Goal: Download file/media

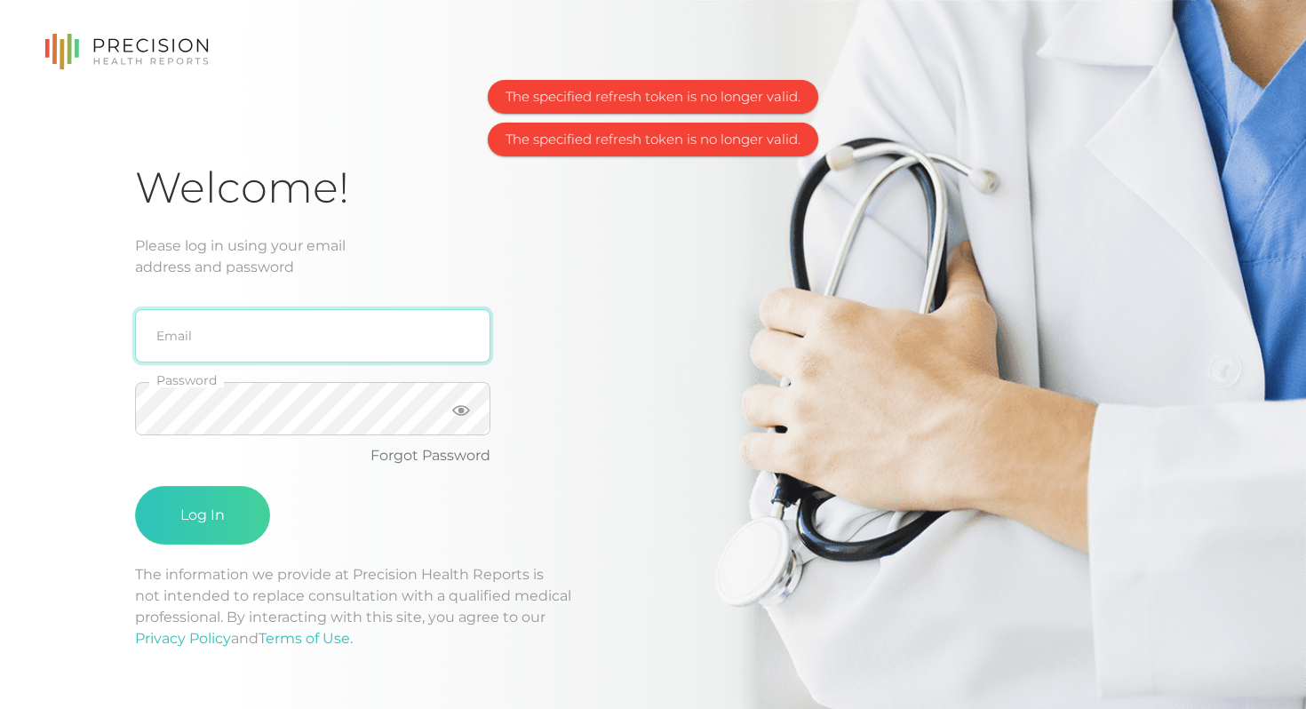
click at [246, 332] on input "email" at bounding box center [312, 335] width 355 height 53
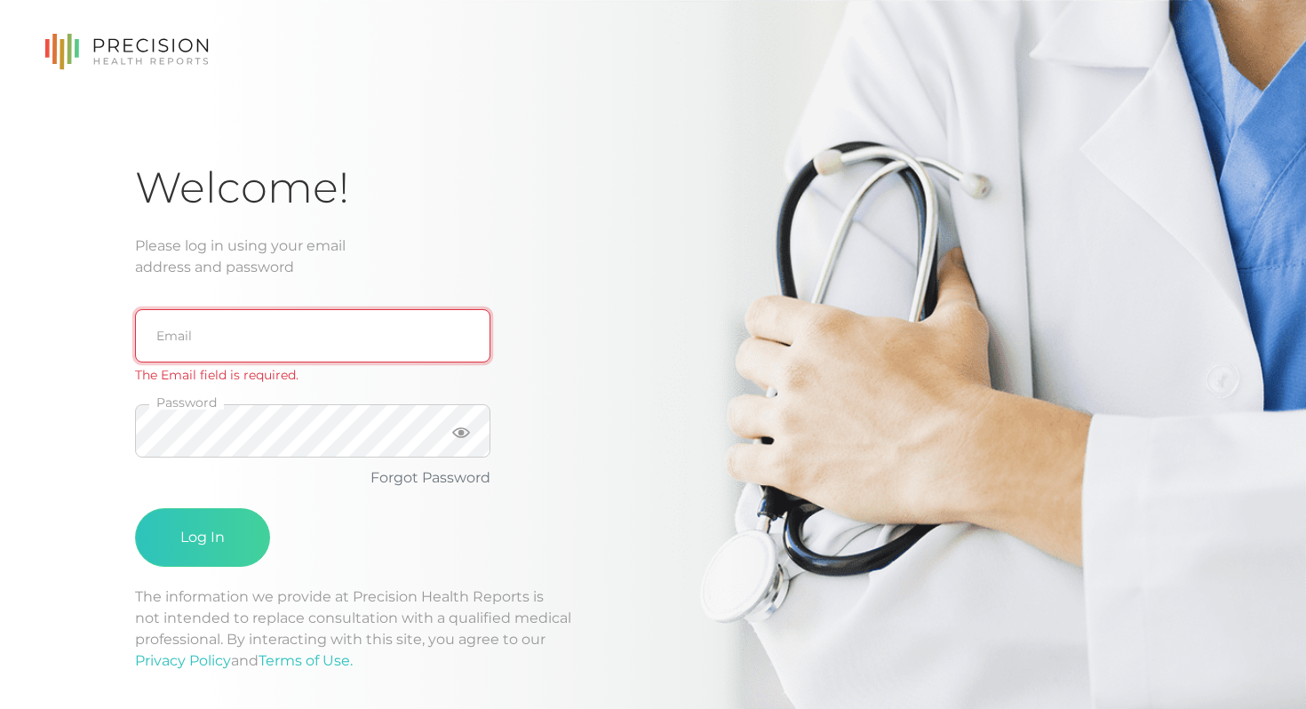
type input "[EMAIL_ADDRESS][DOMAIN_NAME]"
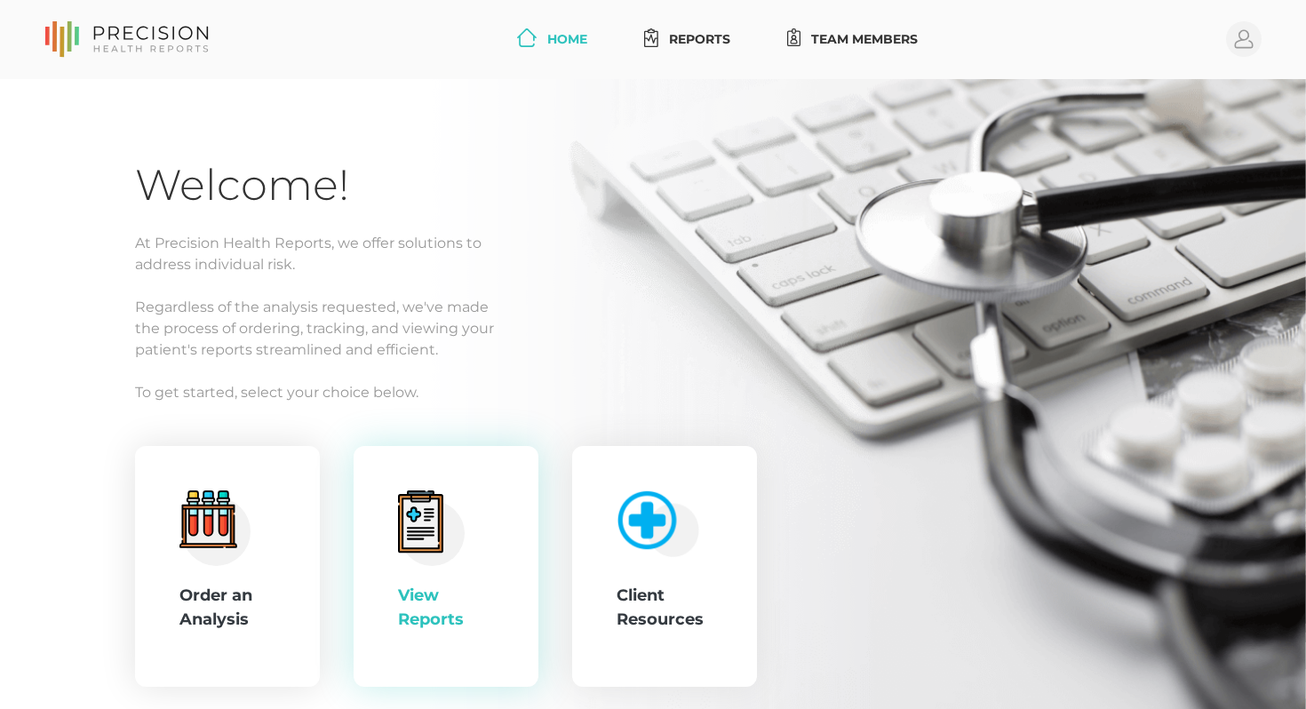
click at [430, 506] on icon at bounding box center [420, 523] width 36 height 50
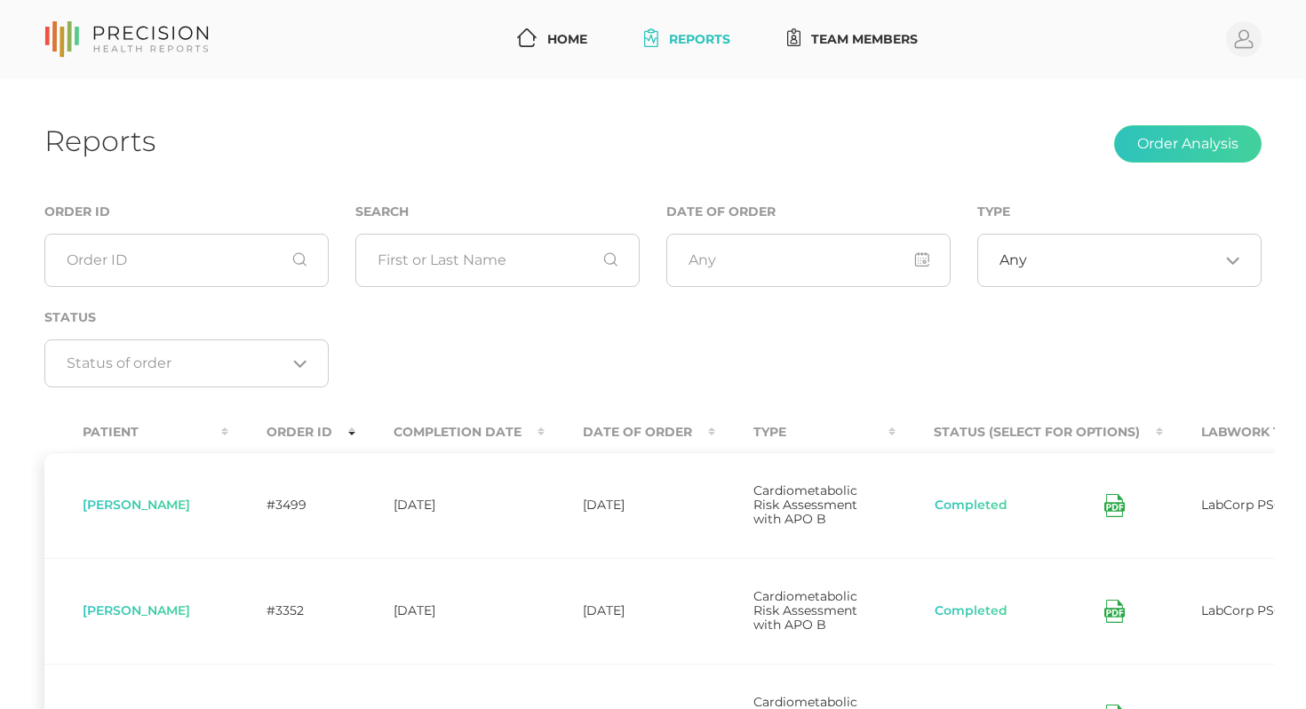
click at [1125, 508] on icon at bounding box center [1114, 505] width 20 height 23
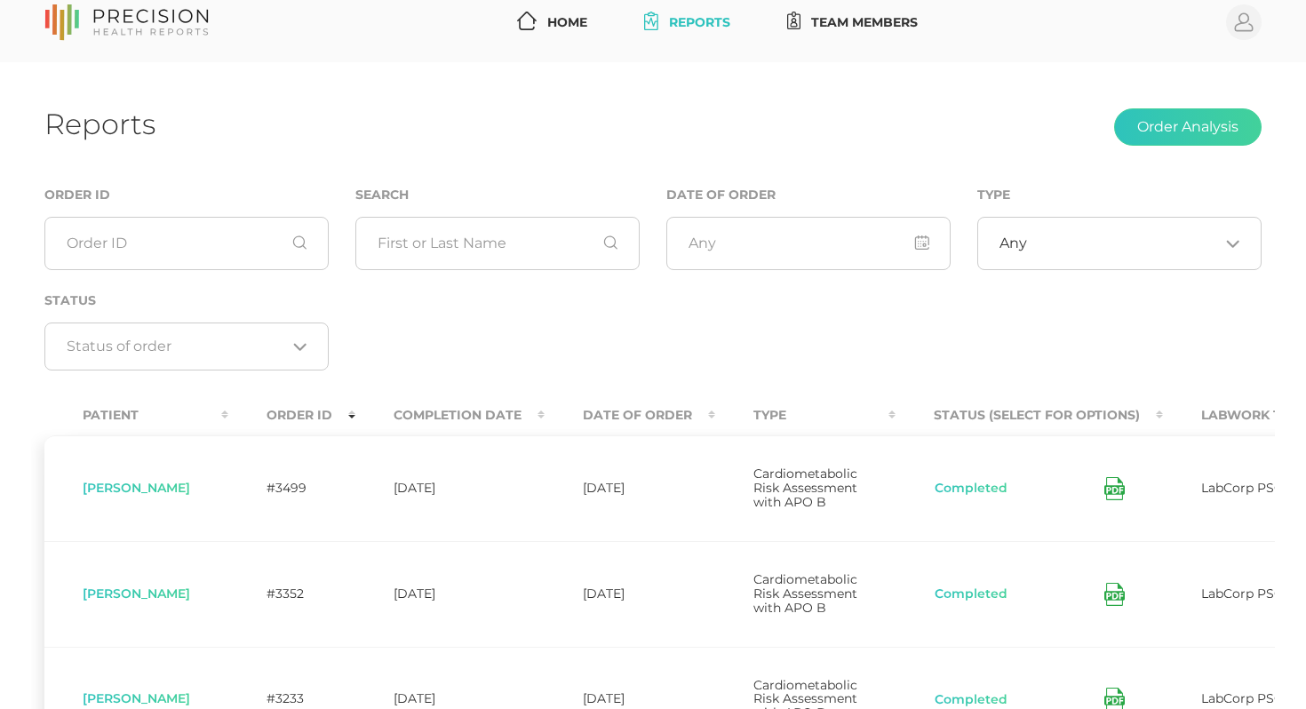
scroll to position [18, 0]
